Goal: Information Seeking & Learning: Learn about a topic

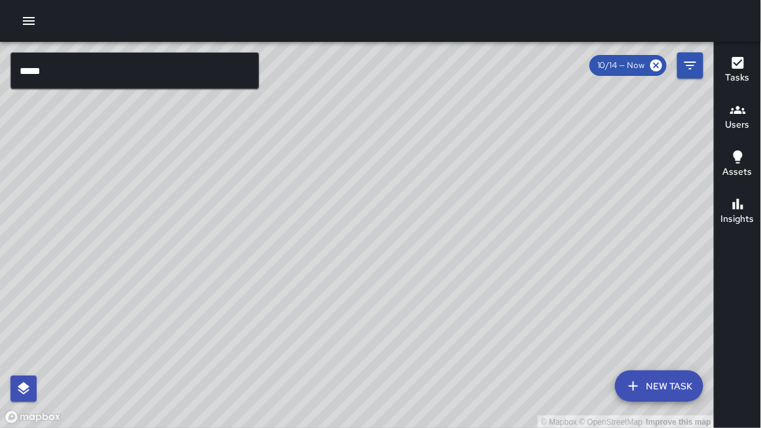
click at [384, 371] on div "© Mapbox © OpenStreetMap Improve this map" at bounding box center [357, 235] width 714 height 387
drag, startPoint x: 0, startPoint y: 0, endPoint x: 387, endPoint y: 408, distance: 562.1
click at [387, 408] on div "© Mapbox © OpenStreetMap Improve this map" at bounding box center [357, 235] width 714 height 387
click at [99, 71] on input "*****" at bounding box center [134, 70] width 249 height 37
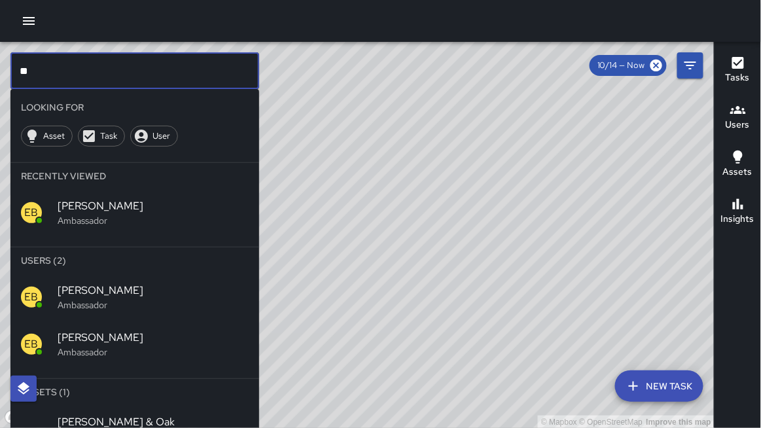
type input "*"
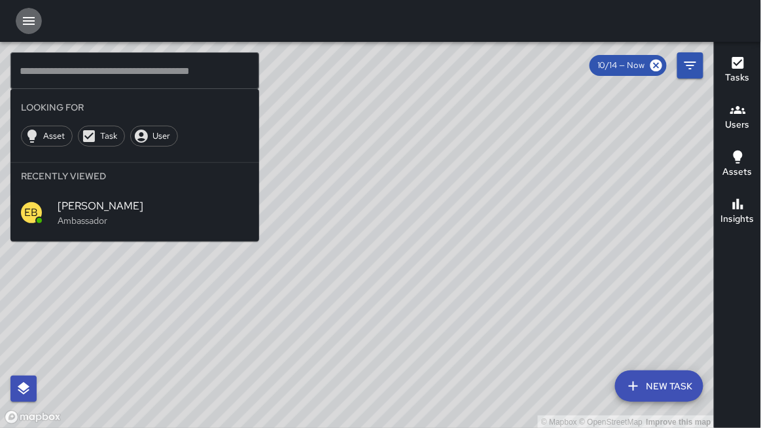
click at [34, 25] on icon "button" at bounding box center [29, 21] width 16 height 16
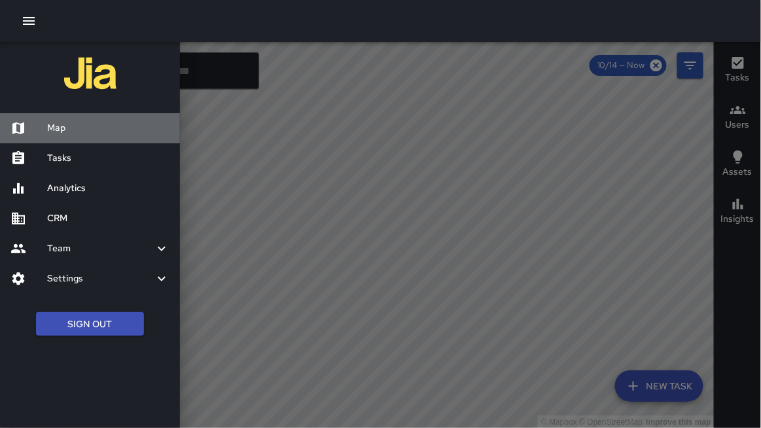
click at [66, 127] on h6 "Map" at bounding box center [108, 128] width 122 height 14
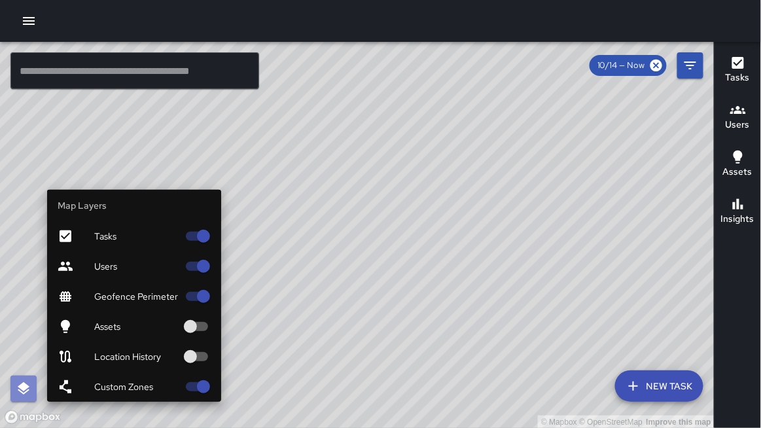
drag, startPoint x: 22, startPoint y: 391, endPoint x: 29, endPoint y: 381, distance: 12.3
click at [22, 391] on icon "button" at bounding box center [24, 389] width 16 height 16
click at [88, 272] on div at bounding box center [76, 266] width 37 height 16
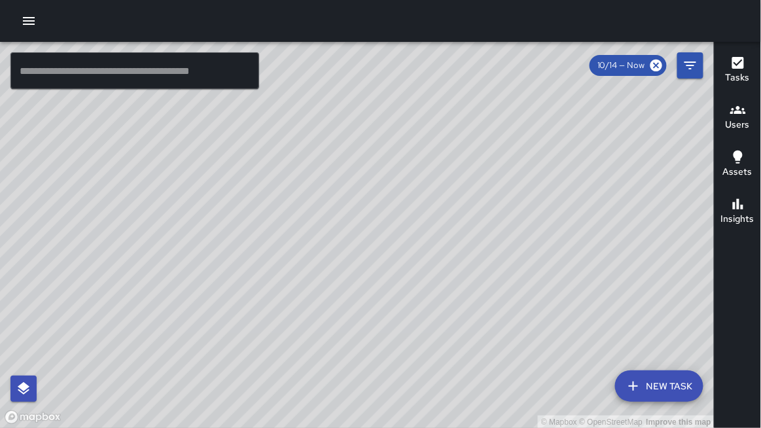
drag, startPoint x: 424, startPoint y: 219, endPoint x: 165, endPoint y: 251, distance: 261.0
click at [164, 251] on div "© Mapbox © OpenStreetMap Improve this map" at bounding box center [357, 235] width 714 height 387
click at [655, 65] on icon at bounding box center [656, 65] width 14 height 14
click at [648, 64] on span "10/14 — Now" at bounding box center [620, 65] width 63 height 13
click at [687, 69] on icon "Filters" at bounding box center [690, 66] width 16 height 16
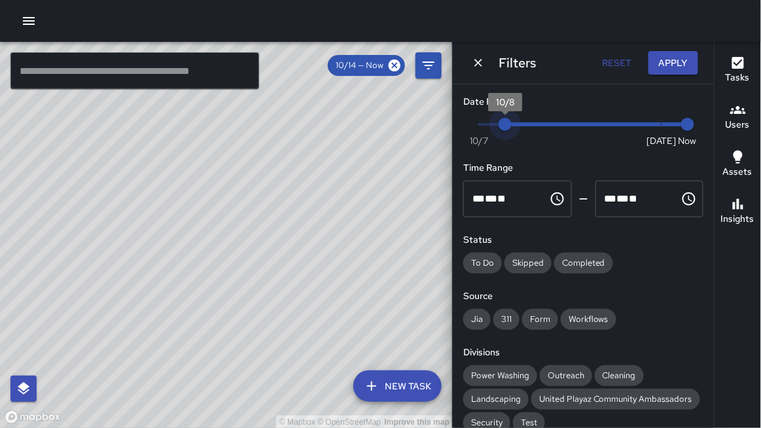
type input "*"
drag, startPoint x: 666, startPoint y: 124, endPoint x: 405, endPoint y: 116, distance: 261.0
click at [413, 119] on div "© Mapbox © OpenStreetMap Improve this map ​ New Task 10/14 — Now Map Layers Tas…" at bounding box center [380, 235] width 761 height 386
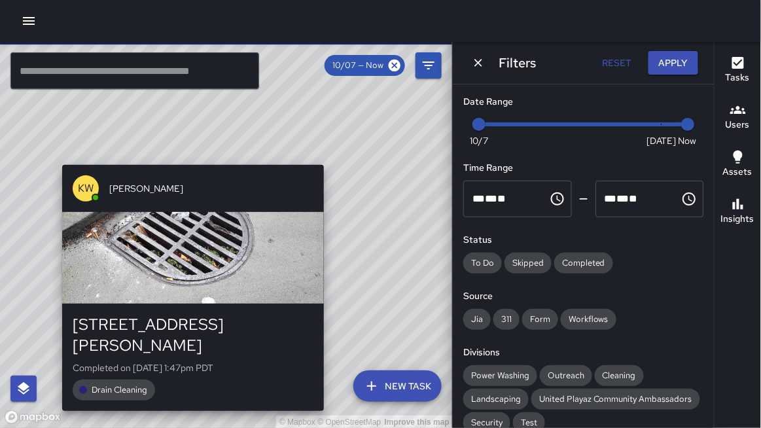
drag, startPoint x: 417, startPoint y: 114, endPoint x: 325, endPoint y: 159, distance: 101.8
click at [326, 160] on div "© Mapbox © OpenStreetMap Improve this map KW [PERSON_NAME] [STREET_ADDRESS][PER…" at bounding box center [226, 235] width 453 height 387
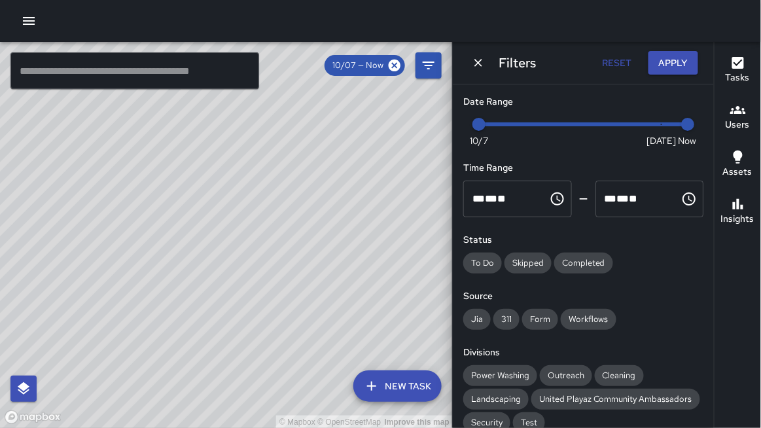
drag, startPoint x: 180, startPoint y: 206, endPoint x: 339, endPoint y: 270, distance: 171.4
click at [339, 270] on div "© Mapbox © OpenStreetMap Improve this map" at bounding box center [226, 235] width 453 height 387
drag, startPoint x: 305, startPoint y: 234, endPoint x: 241, endPoint y: 205, distance: 70.3
click at [241, 205] on div "© Mapbox © OpenStreetMap Improve this map" at bounding box center [226, 235] width 453 height 387
click at [476, 61] on icon "Dismiss" at bounding box center [478, 62] width 13 height 13
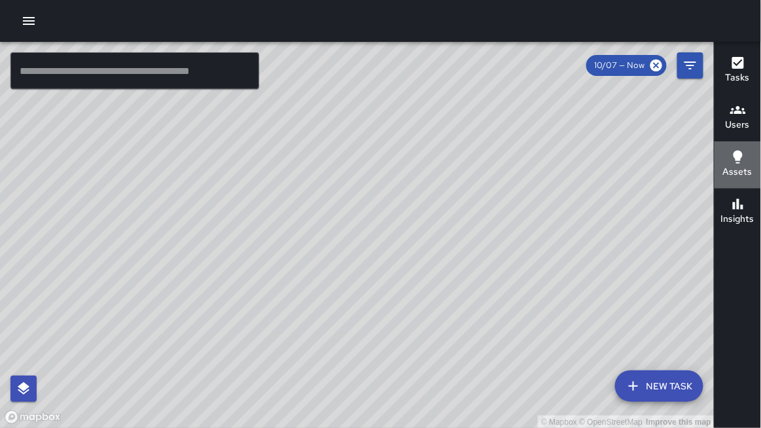
click at [725, 158] on div "Assets" at bounding box center [737, 164] width 29 height 30
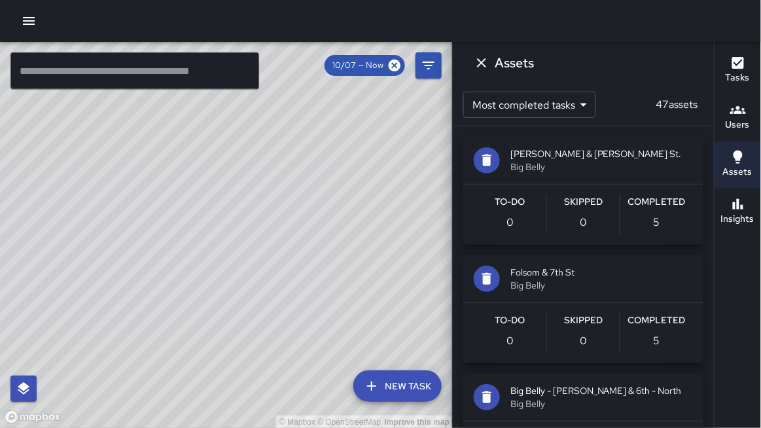
drag, startPoint x: 698, startPoint y: 110, endPoint x: 691, endPoint y: 120, distance: 12.7
click at [694, 114] on div "Most completed tasks * ​ 47 assets" at bounding box center [583, 105] width 261 height 42
drag, startPoint x: 479, startPoint y: 65, endPoint x: 492, endPoint y: 66, distance: 13.1
click at [480, 65] on icon "Dismiss" at bounding box center [481, 63] width 16 height 16
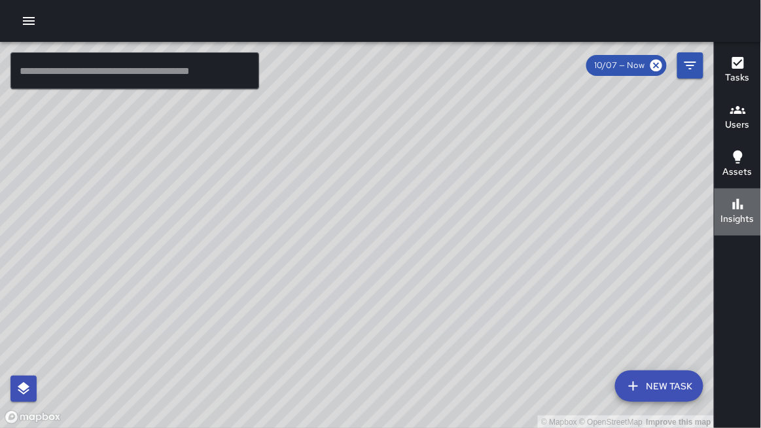
drag, startPoint x: 751, startPoint y: 212, endPoint x: 738, endPoint y: 211, distance: 13.8
click at [742, 211] on div "Insights" at bounding box center [737, 211] width 33 height 30
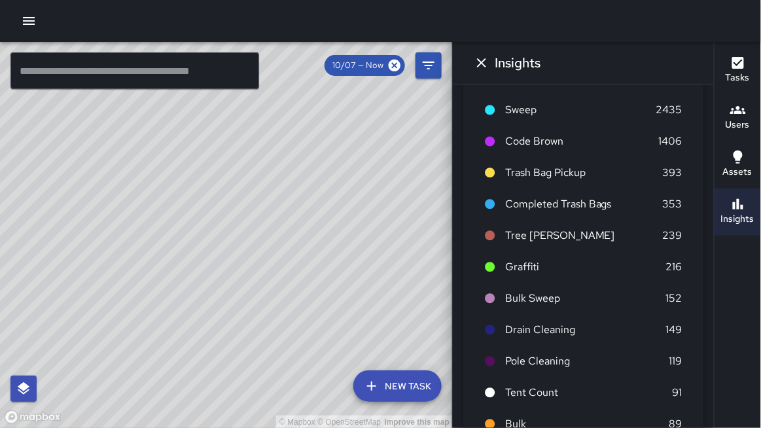
scroll to position [838, 0]
click at [31, 20] on icon "button" at bounding box center [29, 21] width 16 height 16
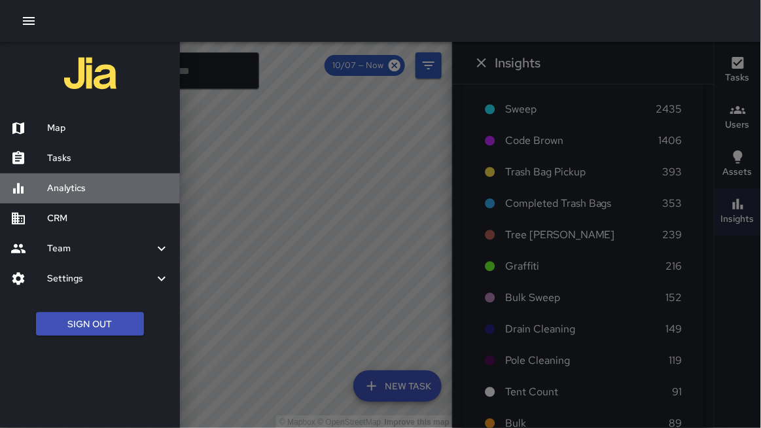
click at [71, 189] on h6 "Analytics" at bounding box center [108, 188] width 122 height 14
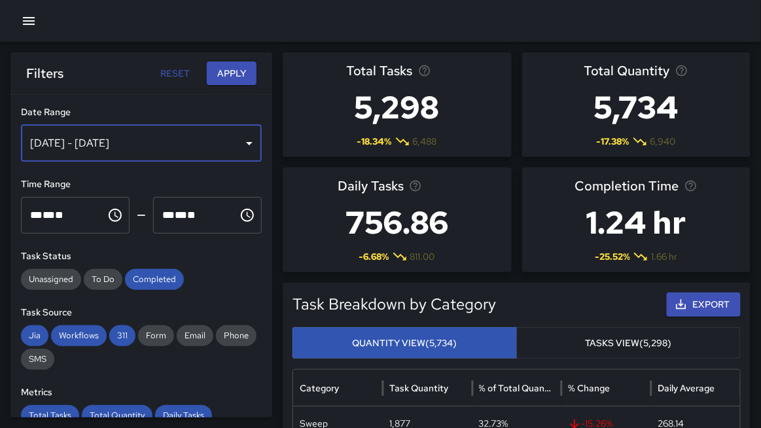
click at [133, 136] on div "[DATE] - [DATE]" at bounding box center [141, 143] width 241 height 37
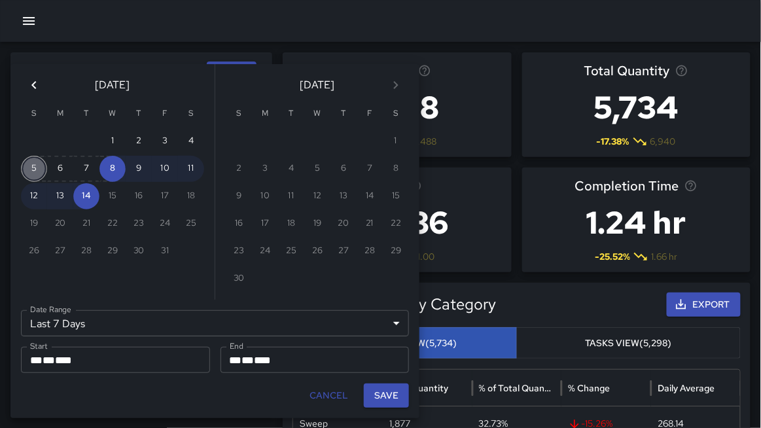
click at [36, 166] on button "5" at bounding box center [34, 169] width 26 height 26
type input "******"
type input "**********"
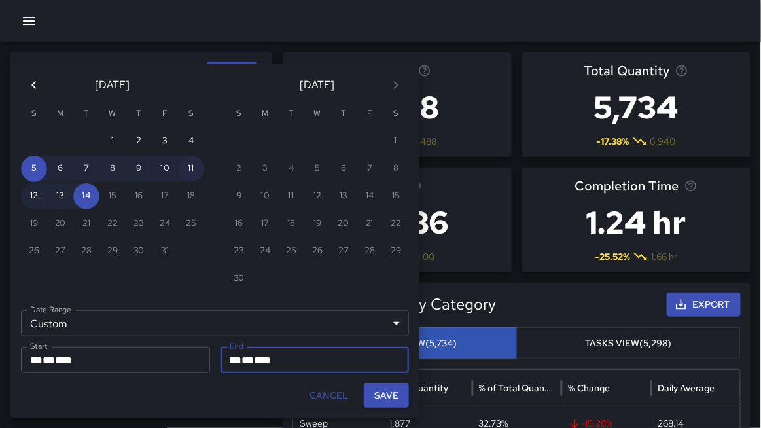
click at [194, 167] on button "11" at bounding box center [191, 169] width 26 height 26
type input "**********"
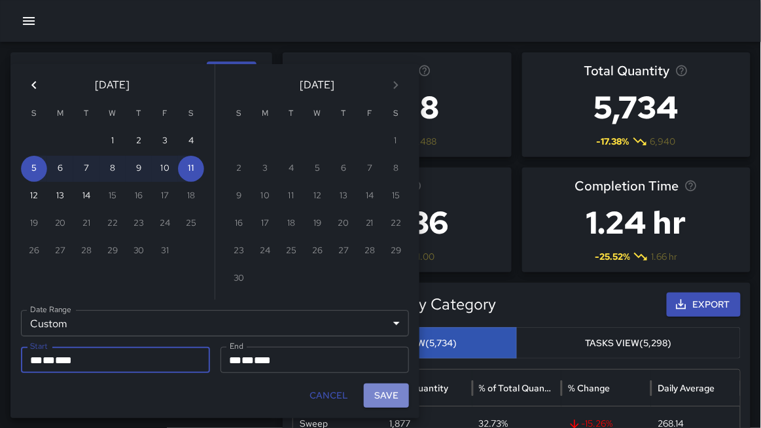
click at [390, 392] on button "Save" at bounding box center [386, 395] width 45 height 24
type input "**********"
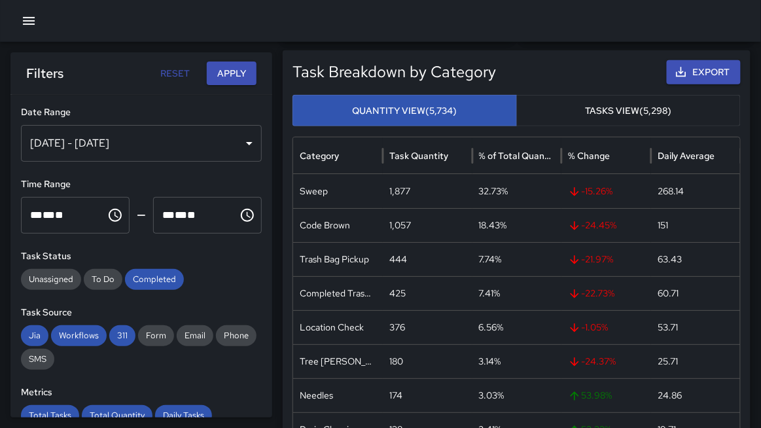
scroll to position [235, 0]
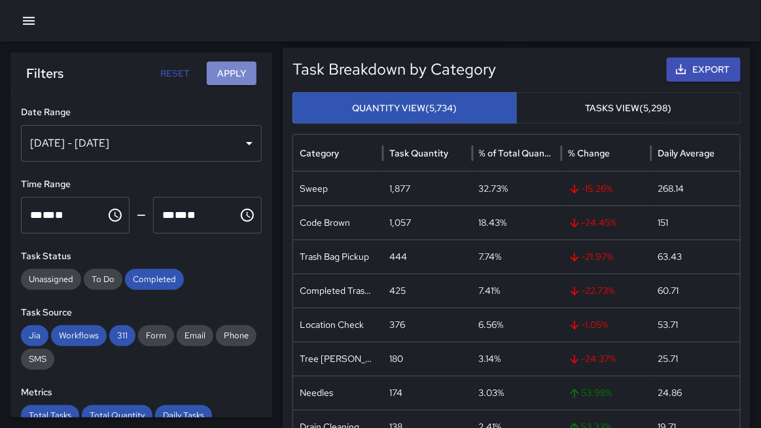
click at [232, 69] on button "Apply" at bounding box center [232, 73] width 50 height 24
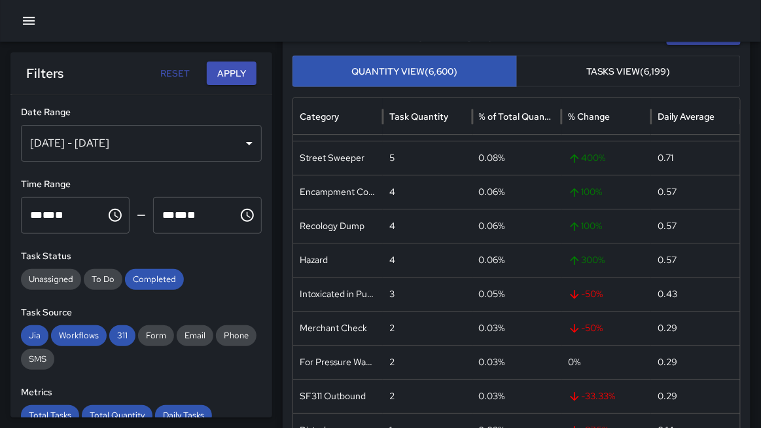
scroll to position [273, 0]
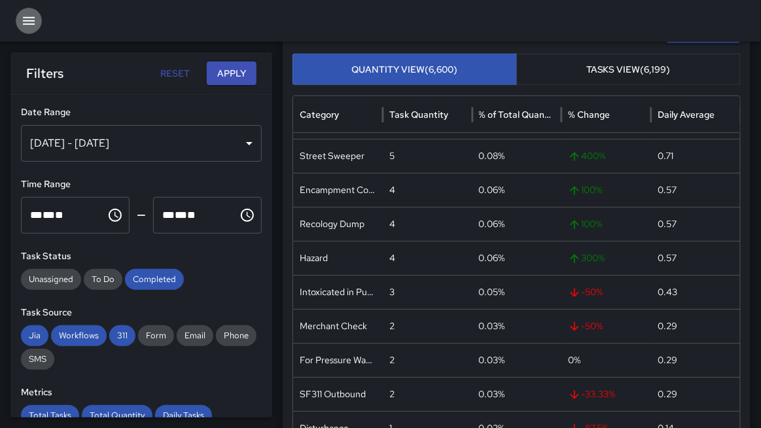
click at [30, 19] on icon "button" at bounding box center [29, 21] width 16 height 16
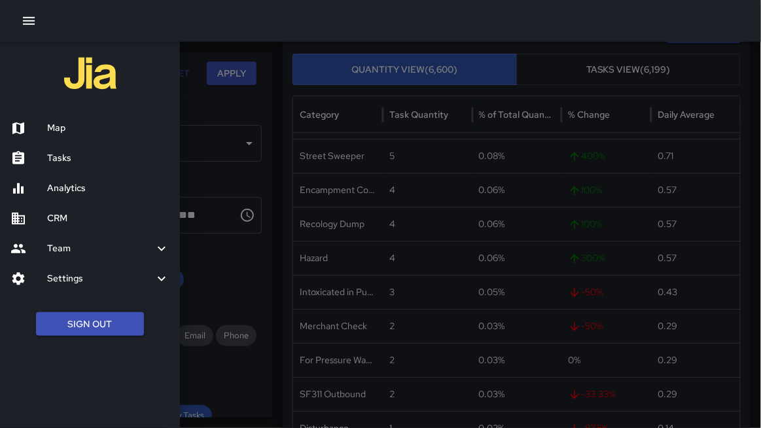
click at [31, 19] on icon "button" at bounding box center [29, 21] width 16 height 16
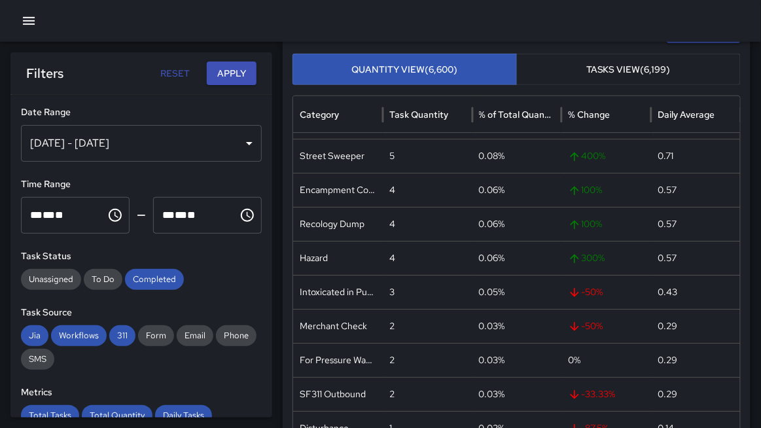
click at [41, 20] on div at bounding box center [380, 21] width 761 height 42
click at [29, 23] on icon "button" at bounding box center [29, 21] width 16 height 16
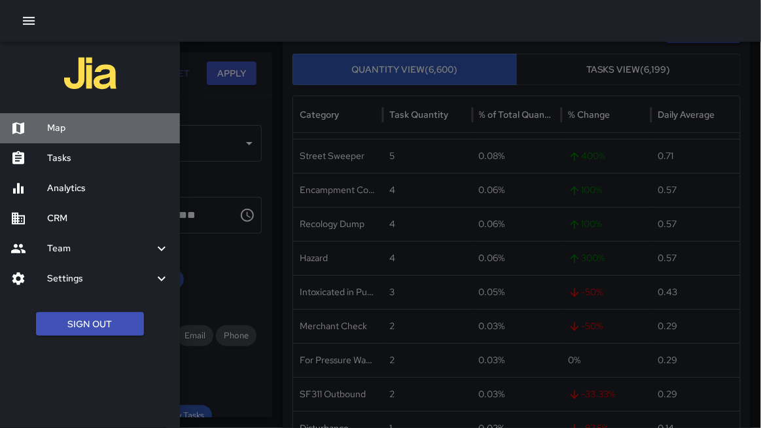
click at [53, 128] on h6 "Map" at bounding box center [108, 128] width 122 height 14
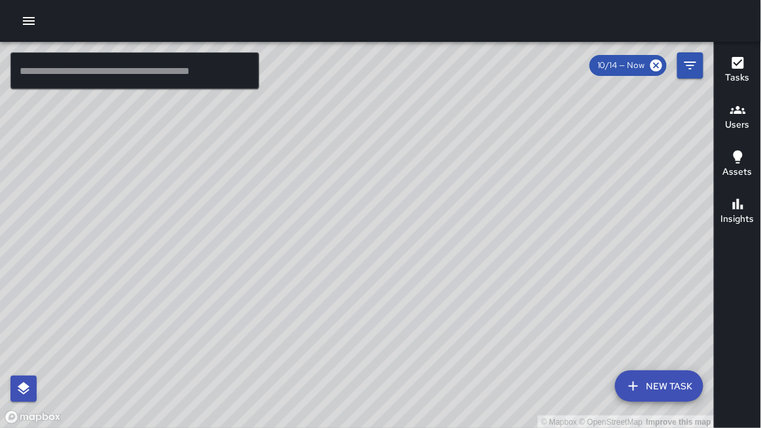
drag, startPoint x: 3, startPoint y: 108, endPoint x: 5, endPoint y: 381, distance: 272.7
click at [7, 293] on div "© Mapbox © OpenStreetMap Improve this map" at bounding box center [357, 235] width 714 height 387
